Goal: Navigation & Orientation: Understand site structure

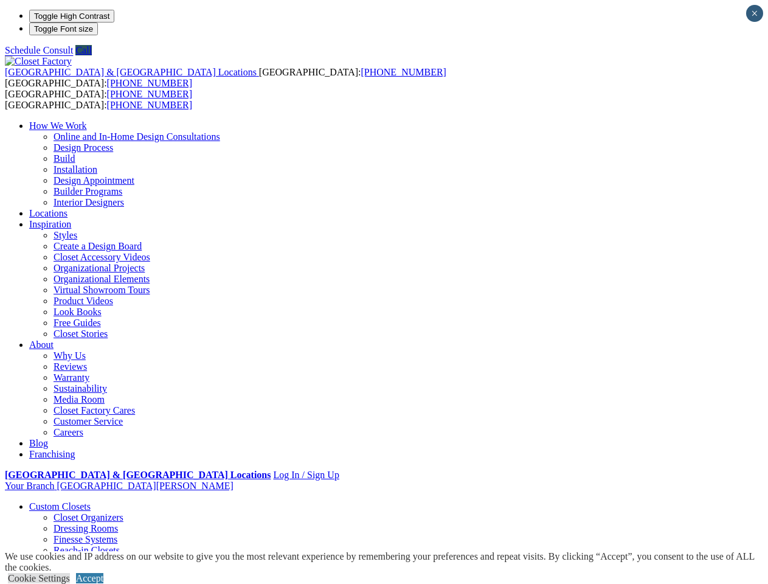
click at [110, 21] on span "button" at bounding box center [110, 16] width 0 height 9
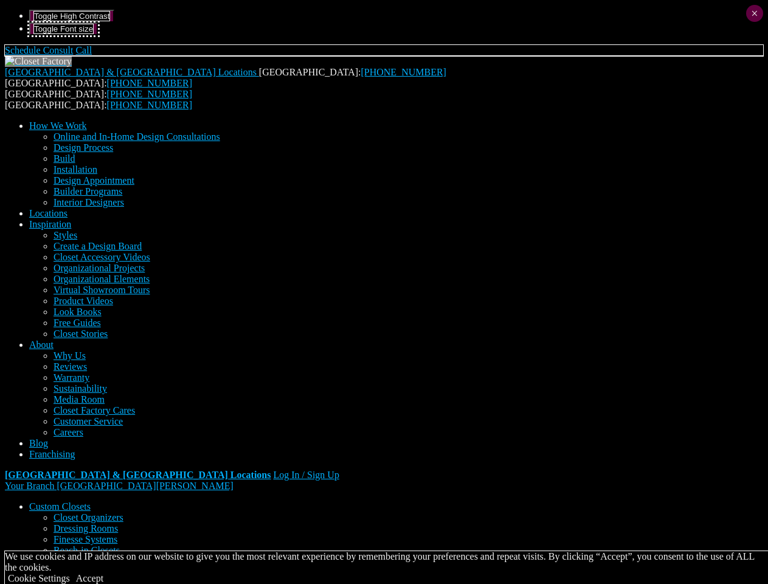
click at [93, 33] on span "button" at bounding box center [93, 28] width 0 height 9
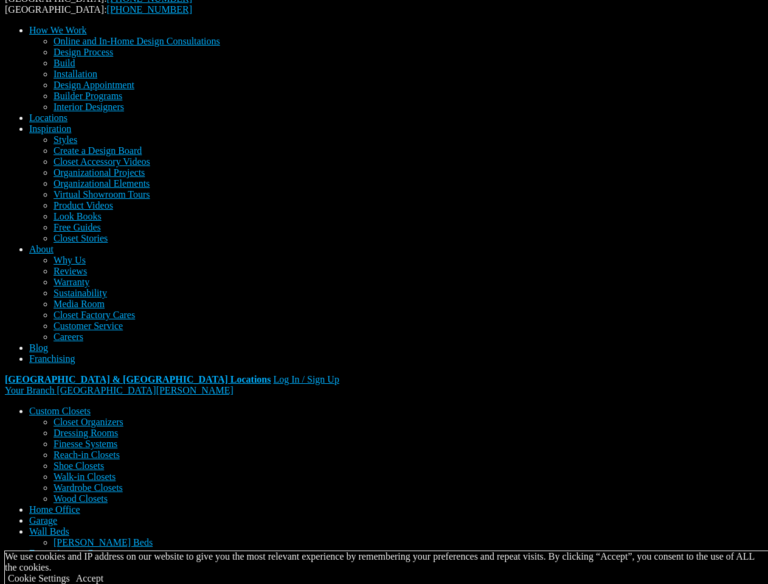
click at [694, 24] on div "[GEOGRAPHIC_DATA] & [GEOGRAPHIC_DATA] Locations [GEOGRAPHIC_DATA]: [PHONE_NUMBE…" at bounding box center [384, 178] width 759 height 436
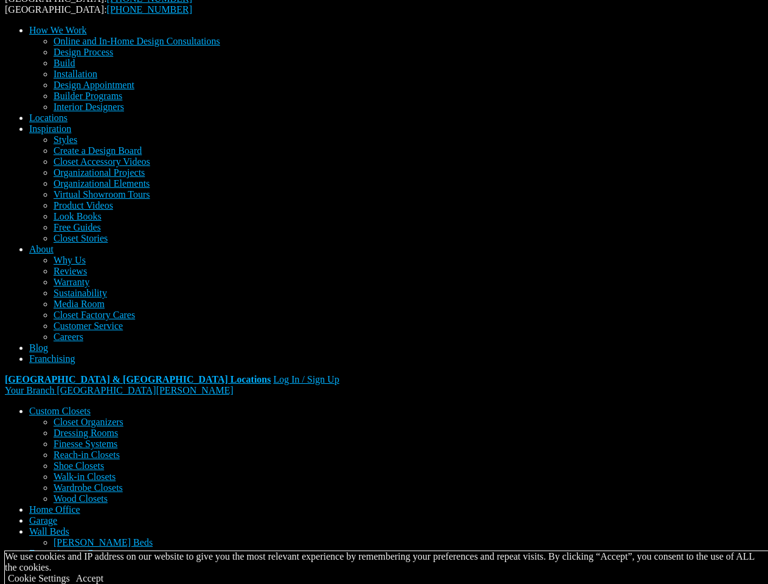
click at [384, 551] on div "We use cookies and IP address on our website to give you the most relevant expe…" at bounding box center [387, 562] width 764 height 22
click at [692, 563] on div "We use cookies and IP address on our website to give you the most relevant expe…" at bounding box center [387, 567] width 764 height 33
